Goal: Task Accomplishment & Management: Manage account settings

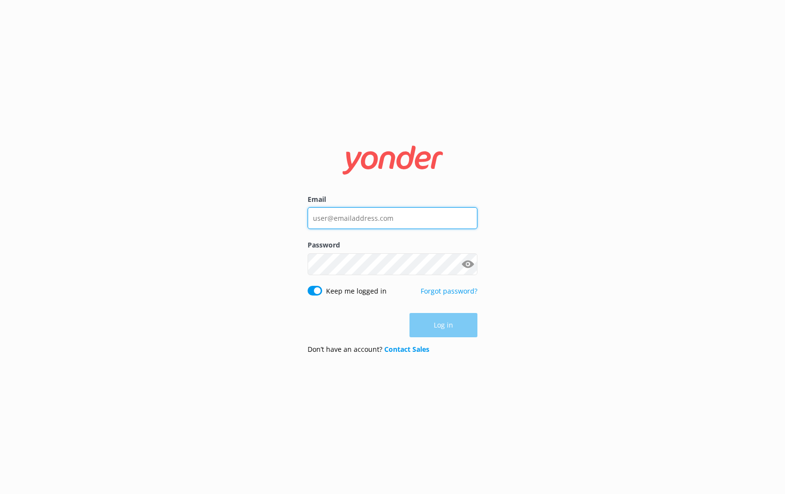
click at [357, 220] on input "Email" at bounding box center [393, 218] width 170 height 22
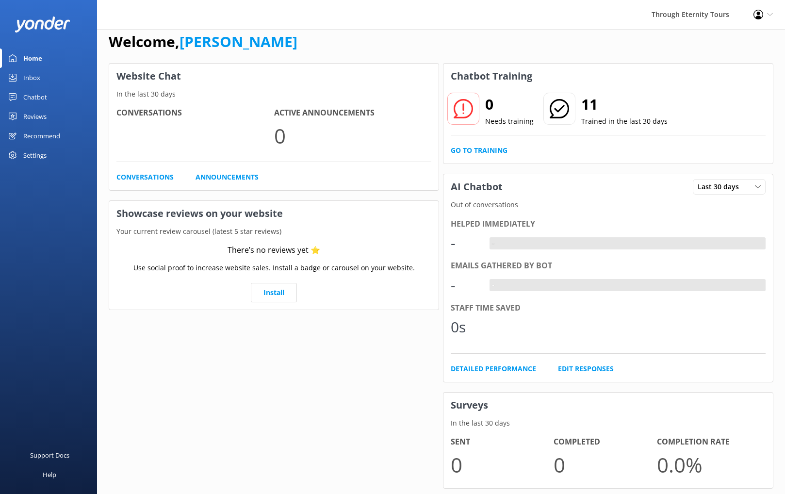
scroll to position [10, 0]
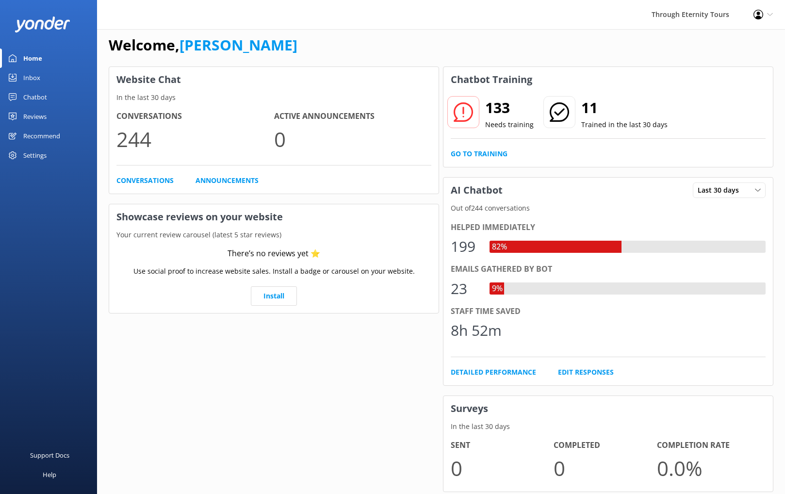
click at [42, 157] on div "Settings" at bounding box center [34, 155] width 23 height 19
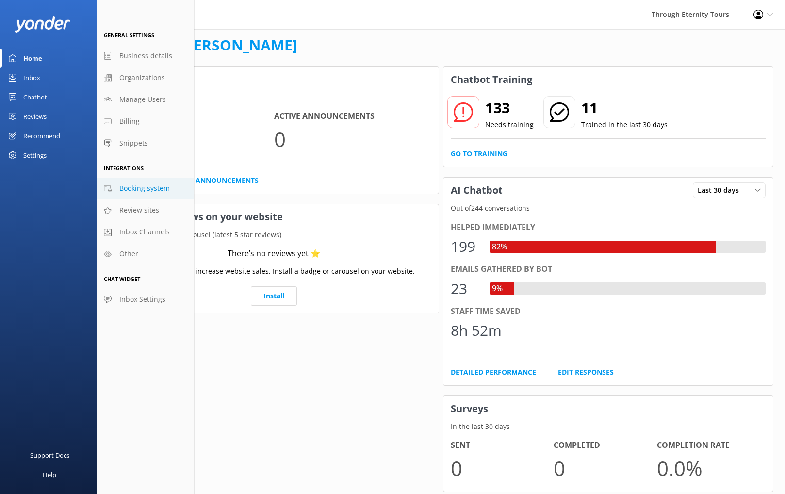
scroll to position [16, 0]
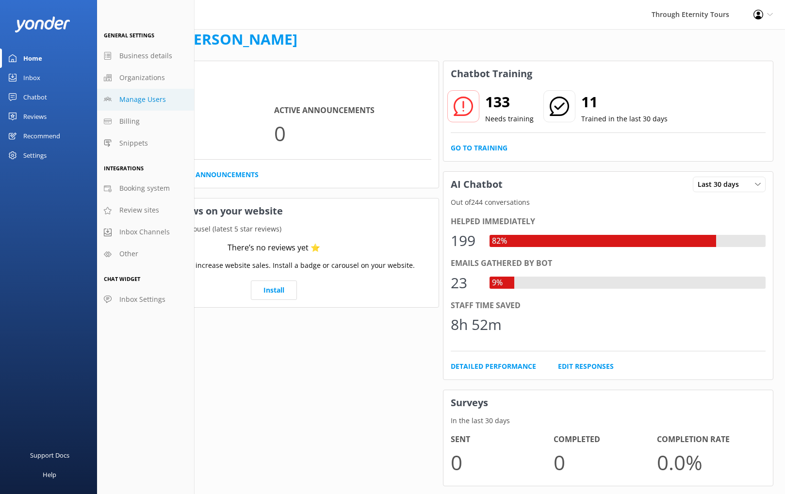
click at [146, 101] on span "Manage Users" at bounding box center [142, 99] width 47 height 11
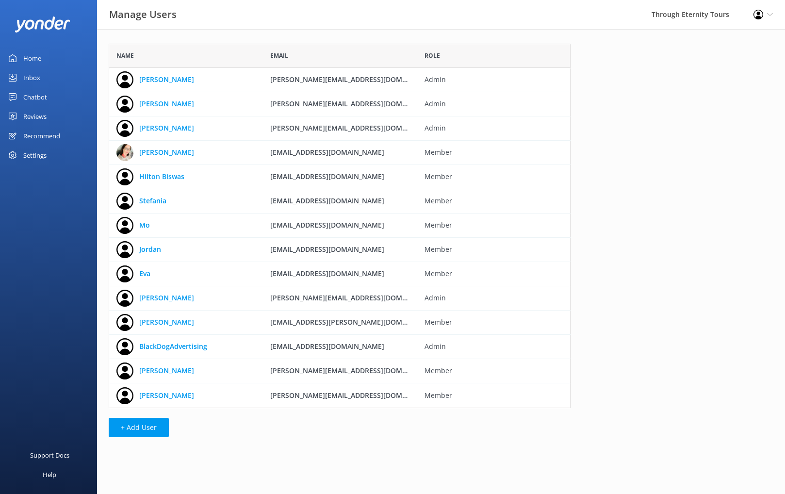
scroll to position [364, 462]
click at [581, 394] on use "grid" at bounding box center [579, 396] width 6 height 8
